Goal: Information Seeking & Learning: Learn about a topic

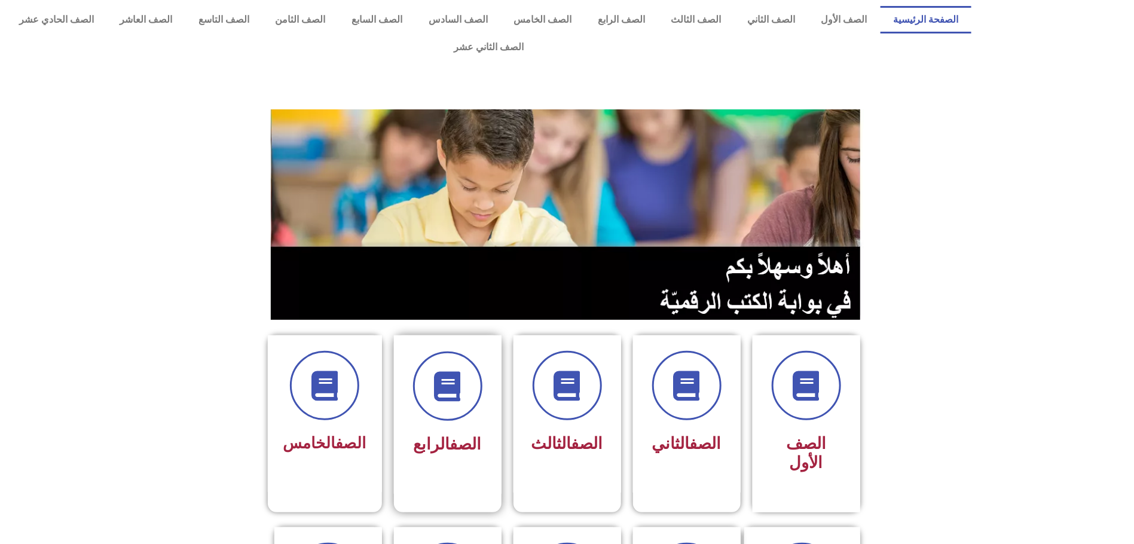
click at [436, 435] on span "الصف الرابع" at bounding box center [448, 444] width 68 height 19
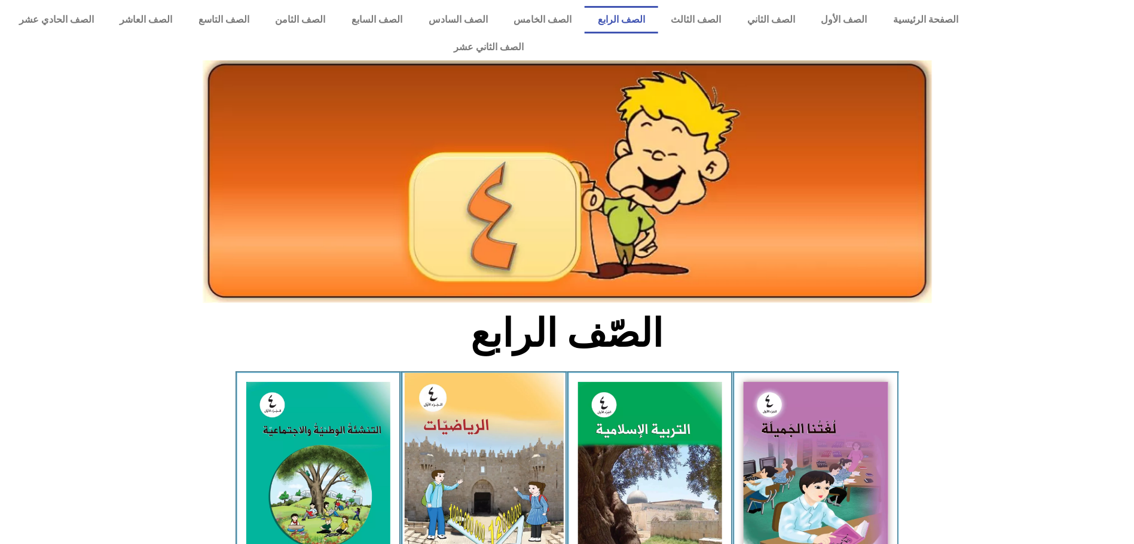
click at [475, 378] on img at bounding box center [484, 472] width 159 height 199
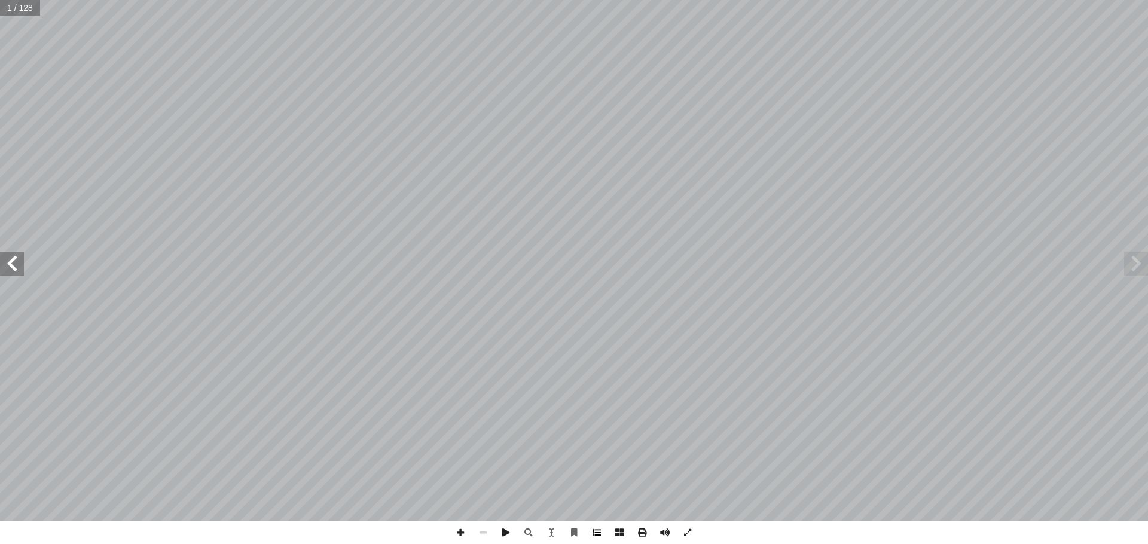
click at [597, 531] on span at bounding box center [596, 532] width 23 height 23
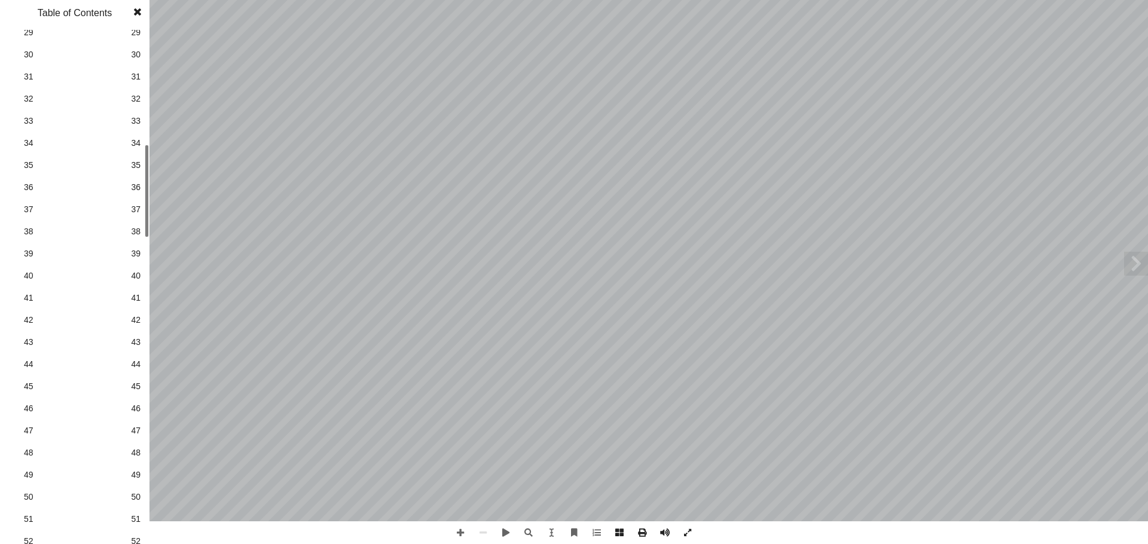
click at [140, 99] on span "32" at bounding box center [136, 99] width 10 height 13
click at [137, 13] on span at bounding box center [138, 12] width 22 height 24
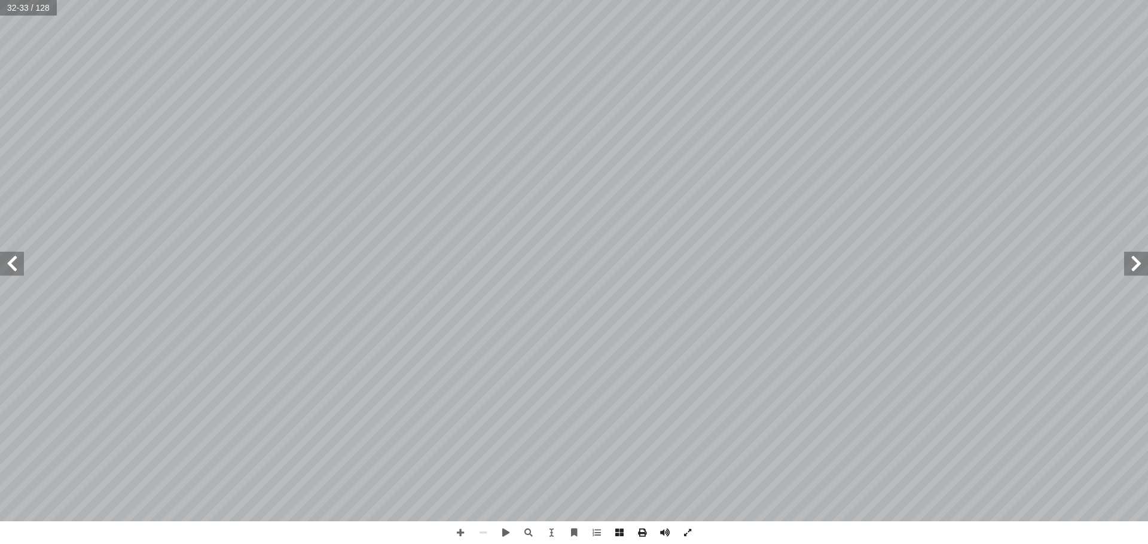
click at [10, 268] on span at bounding box center [12, 264] width 24 height 24
click at [457, 531] on span at bounding box center [460, 532] width 23 height 23
